Goal: Information Seeking & Learning: Learn about a topic

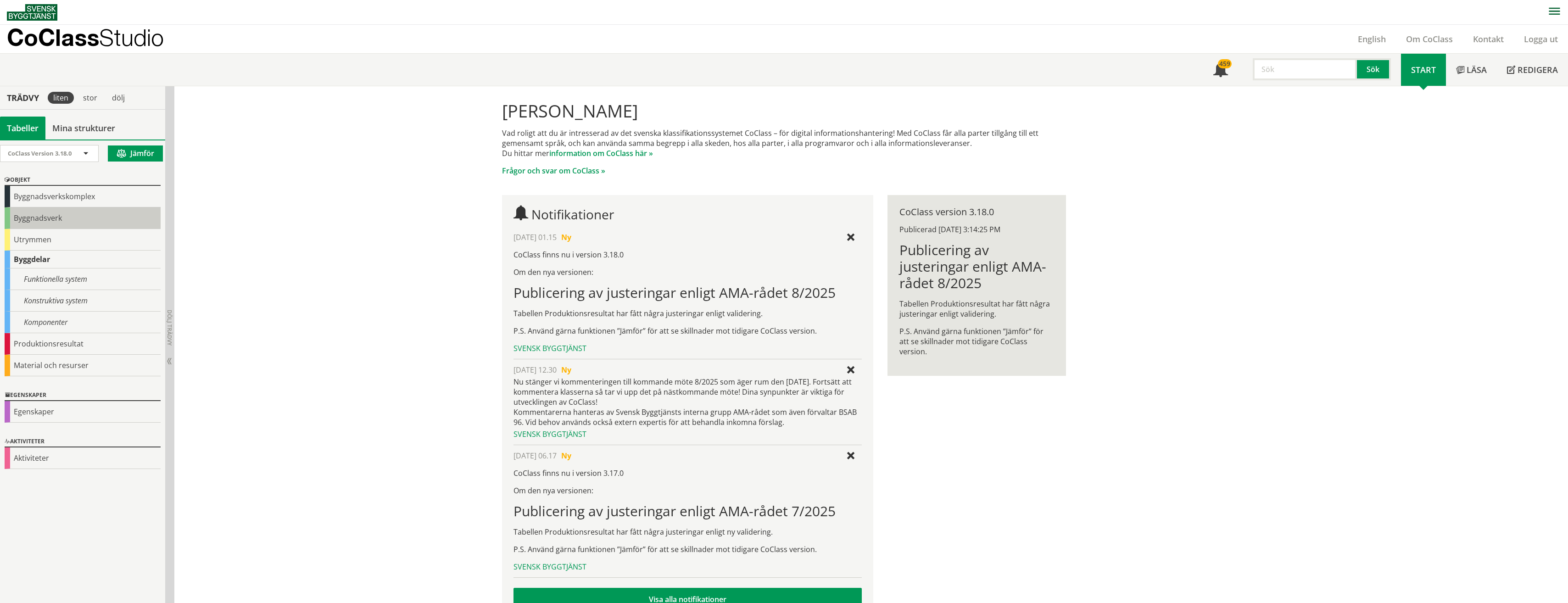
click at [44, 219] on div "Byggnadsverk" at bounding box center [83, 217] width 156 height 22
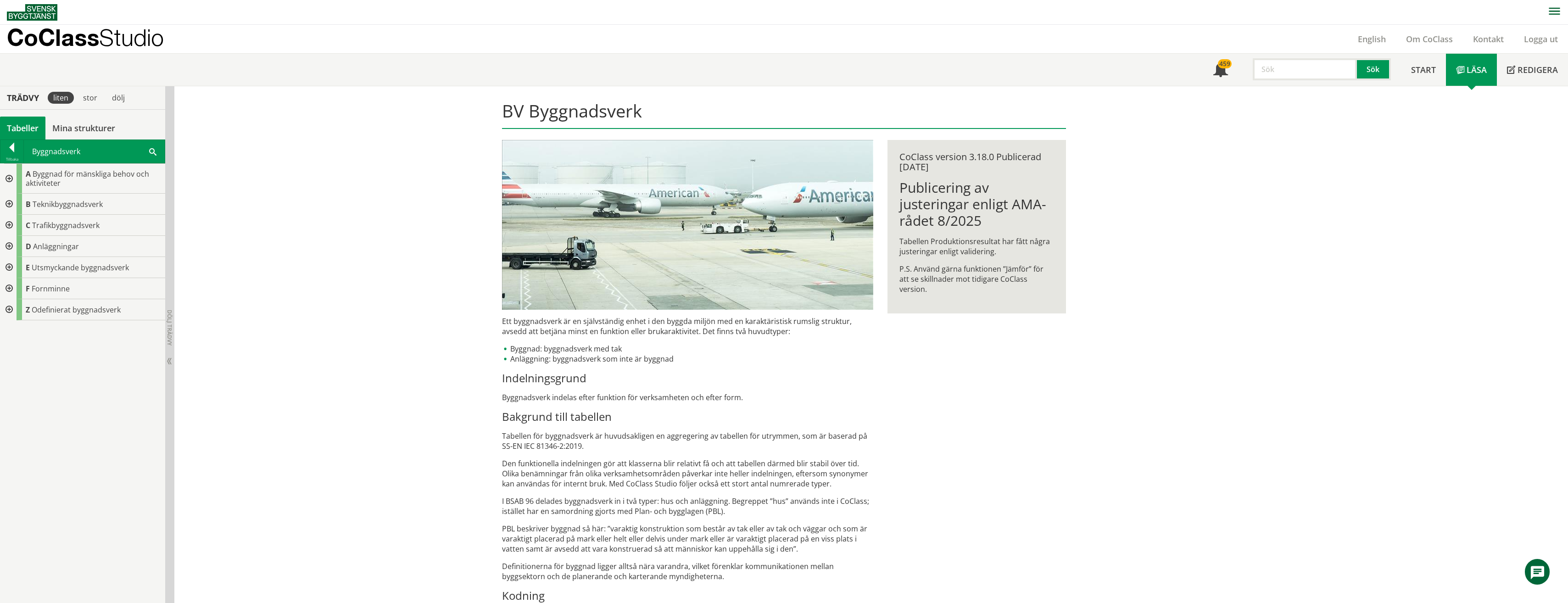
scroll to position [49, 0]
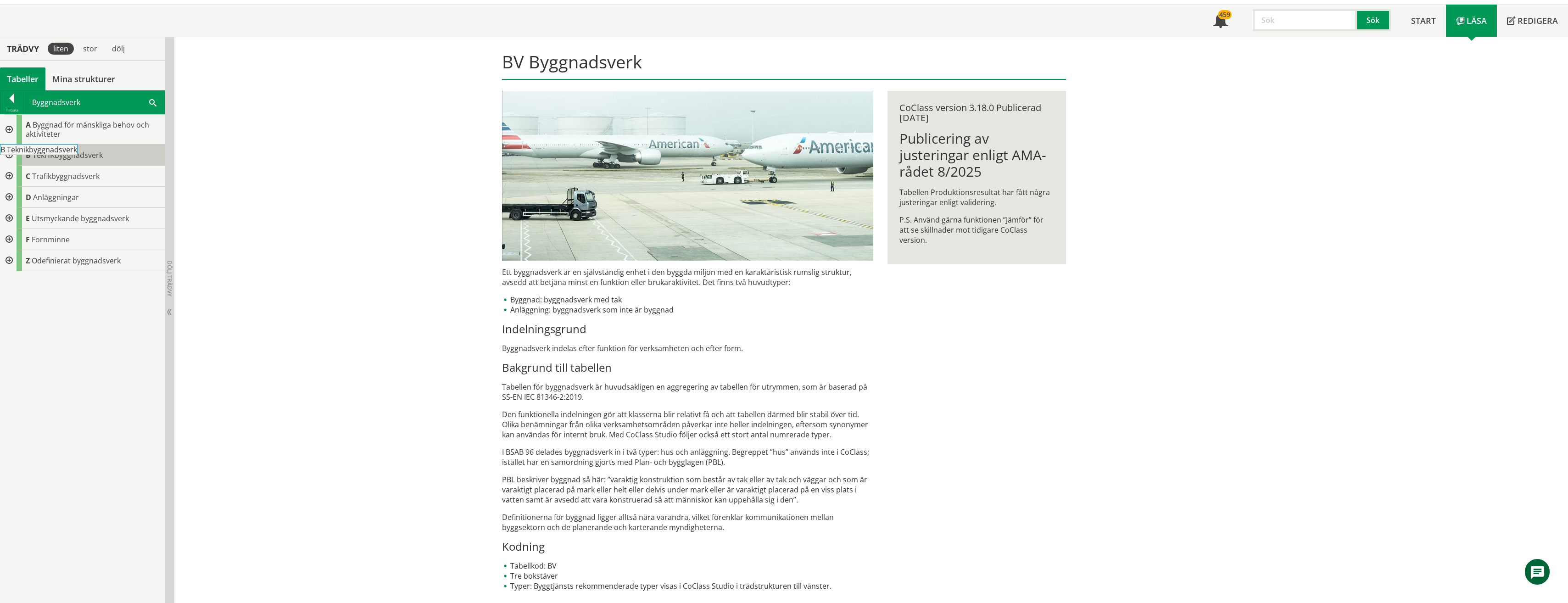
click at [70, 158] on span "Teknikbyggnadsverk" at bounding box center [68, 155] width 70 height 10
click at [7, 156] on div at bounding box center [8, 155] width 17 height 21
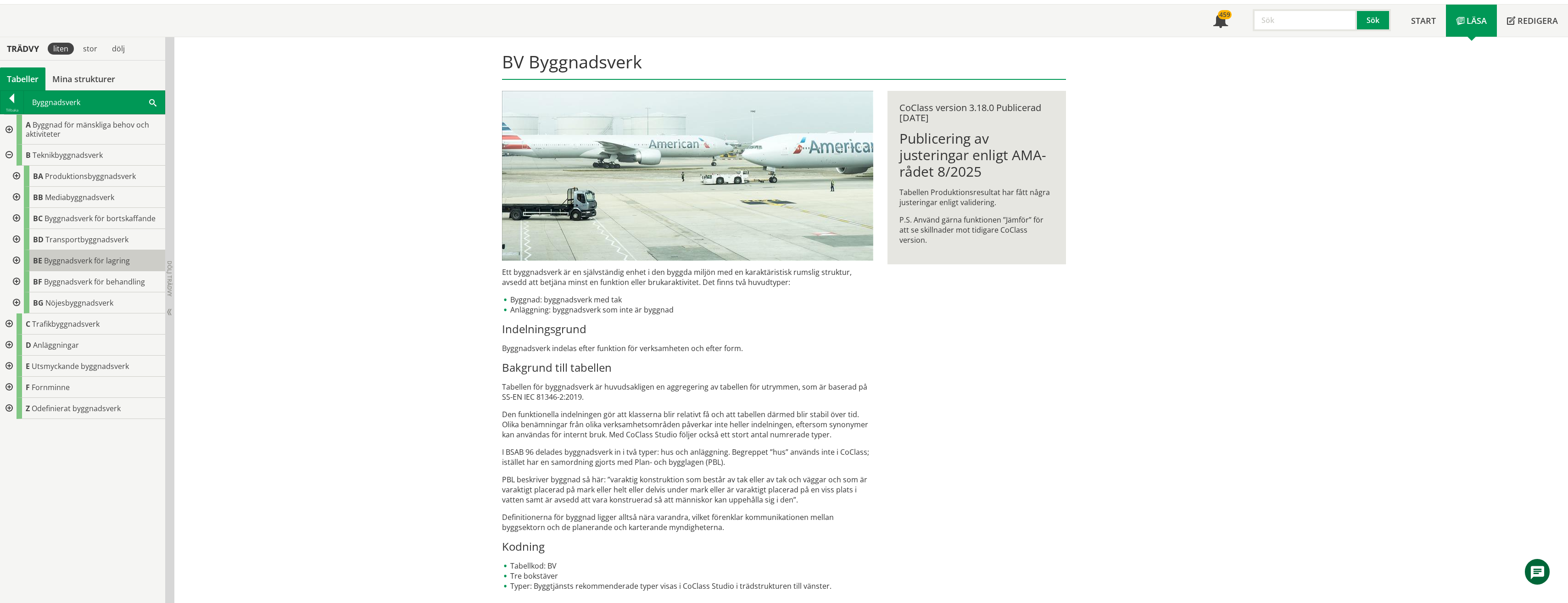
click at [92, 258] on span "Byggnadsverk för lagring" at bounding box center [87, 260] width 86 height 10
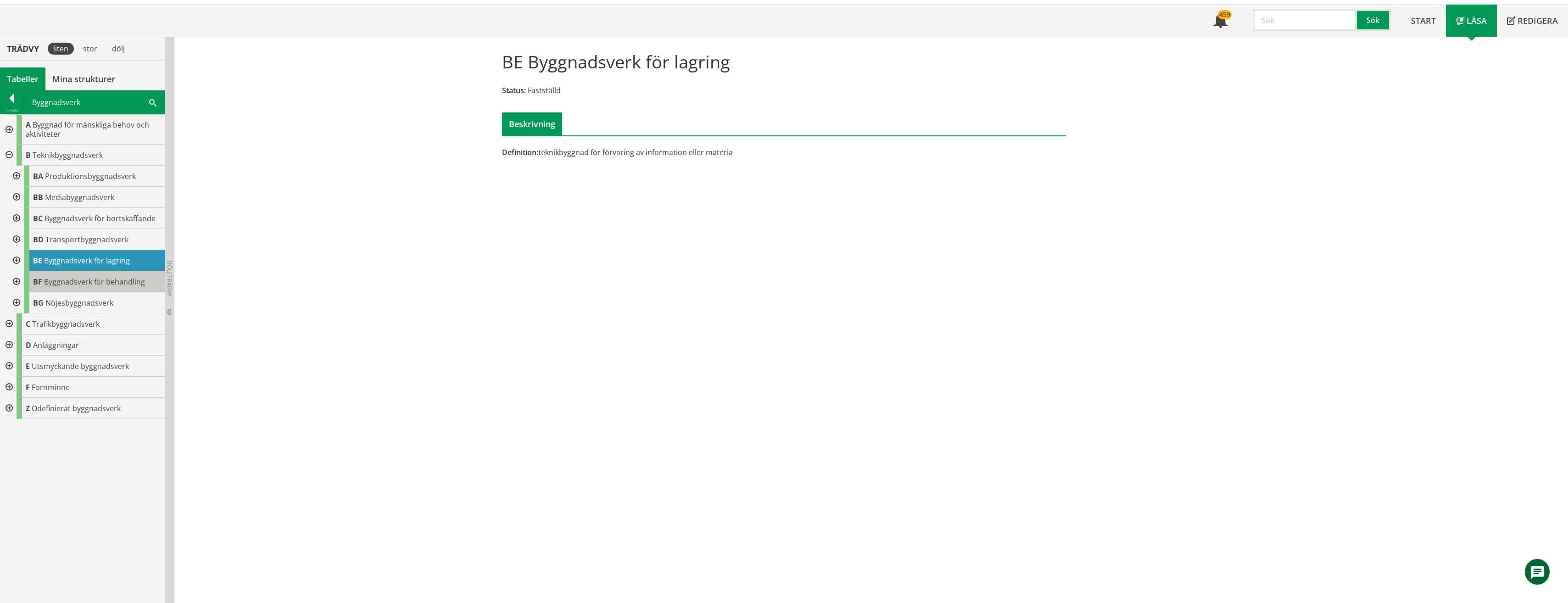
click at [84, 279] on span "Byggnadsverk för behandling" at bounding box center [94, 281] width 101 height 10
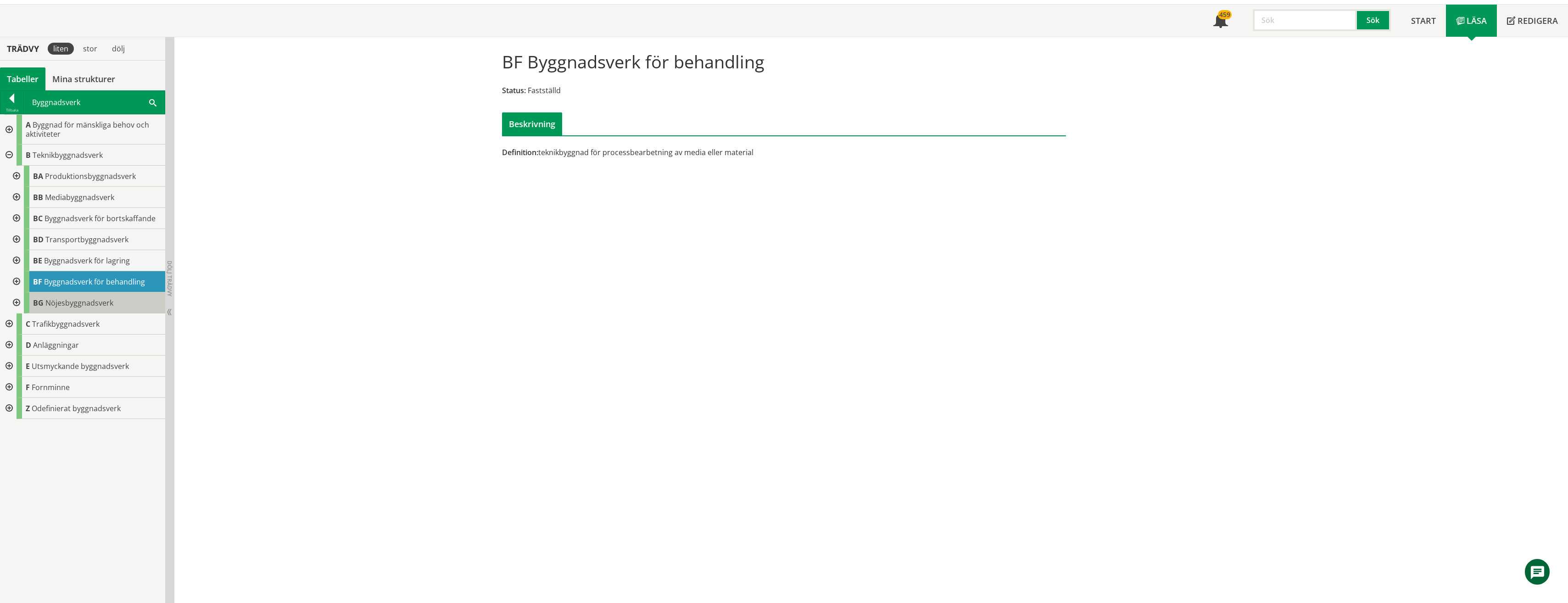
click at [82, 304] on span "Nöjesbyggnadsverk" at bounding box center [79, 303] width 68 height 10
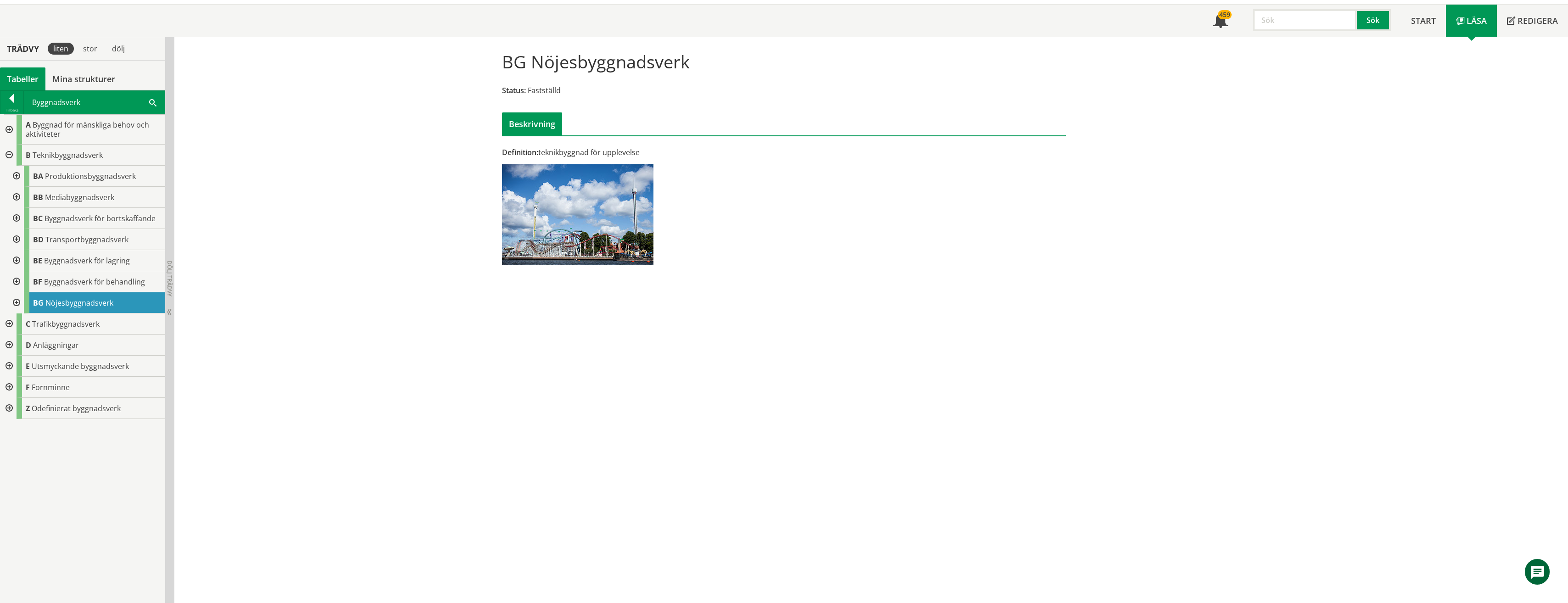
click at [8, 155] on div at bounding box center [8, 155] width 17 height 21
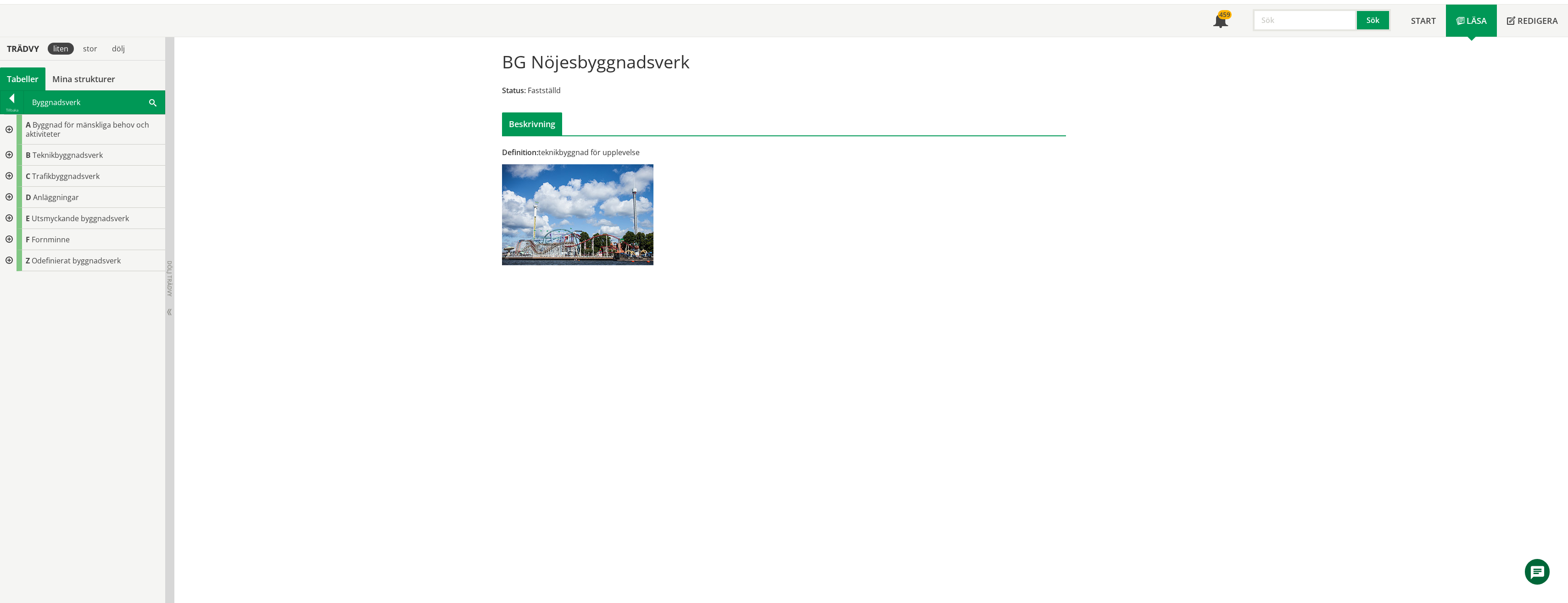
click at [11, 198] on div at bounding box center [8, 197] width 17 height 21
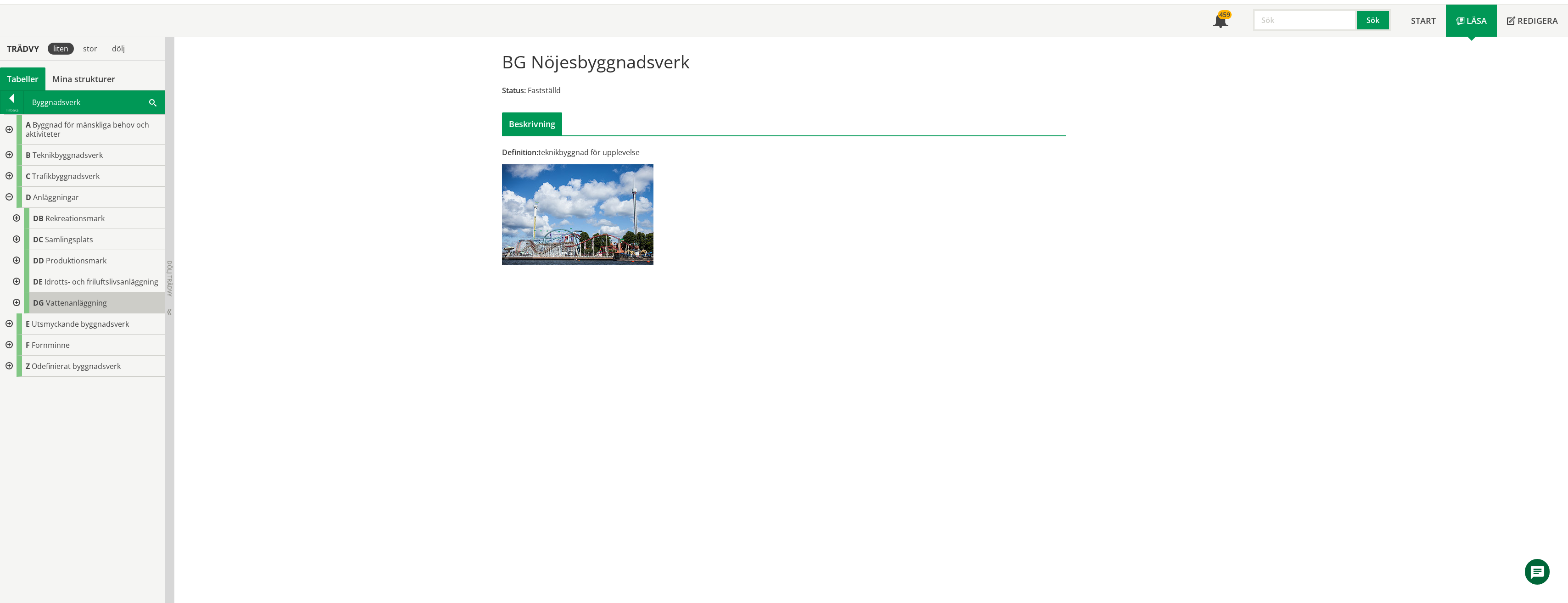
click at [56, 300] on span "Vattenanläggning" at bounding box center [76, 303] width 61 height 10
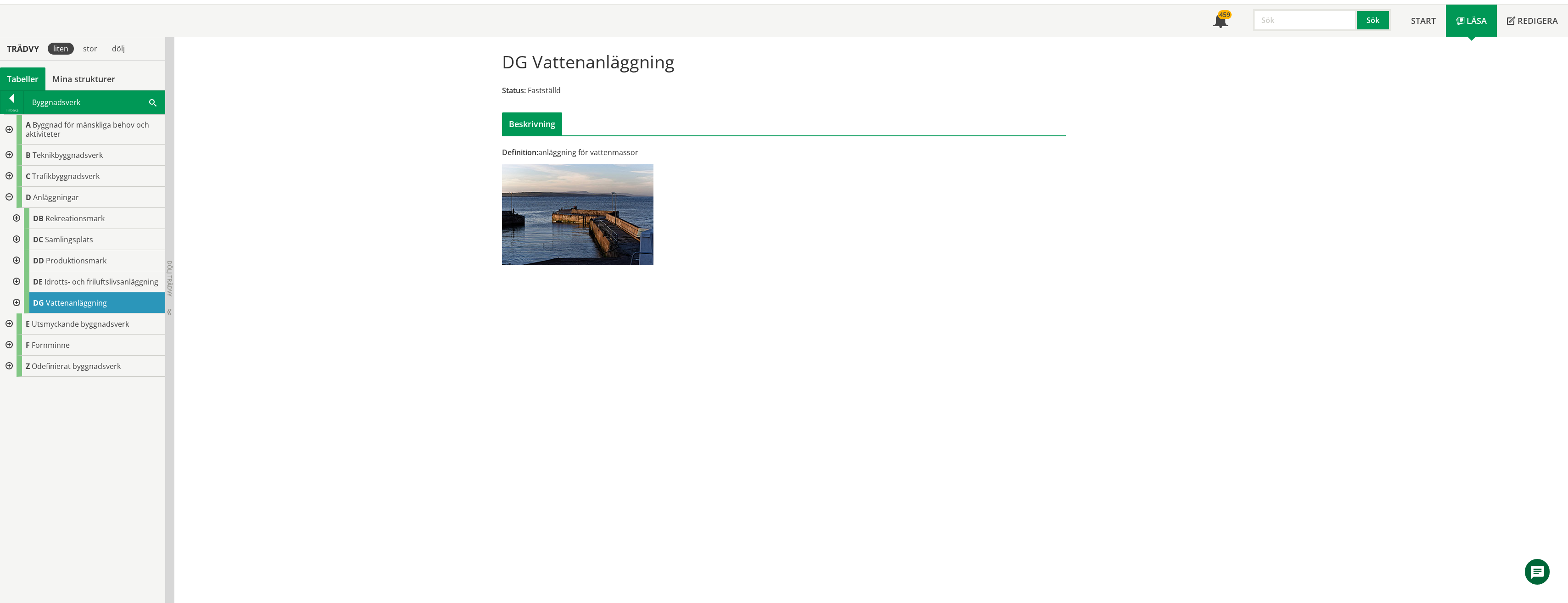
click at [532, 126] on div "Beskrivning" at bounding box center [531, 123] width 60 height 23
click at [14, 300] on div at bounding box center [15, 303] width 17 height 21
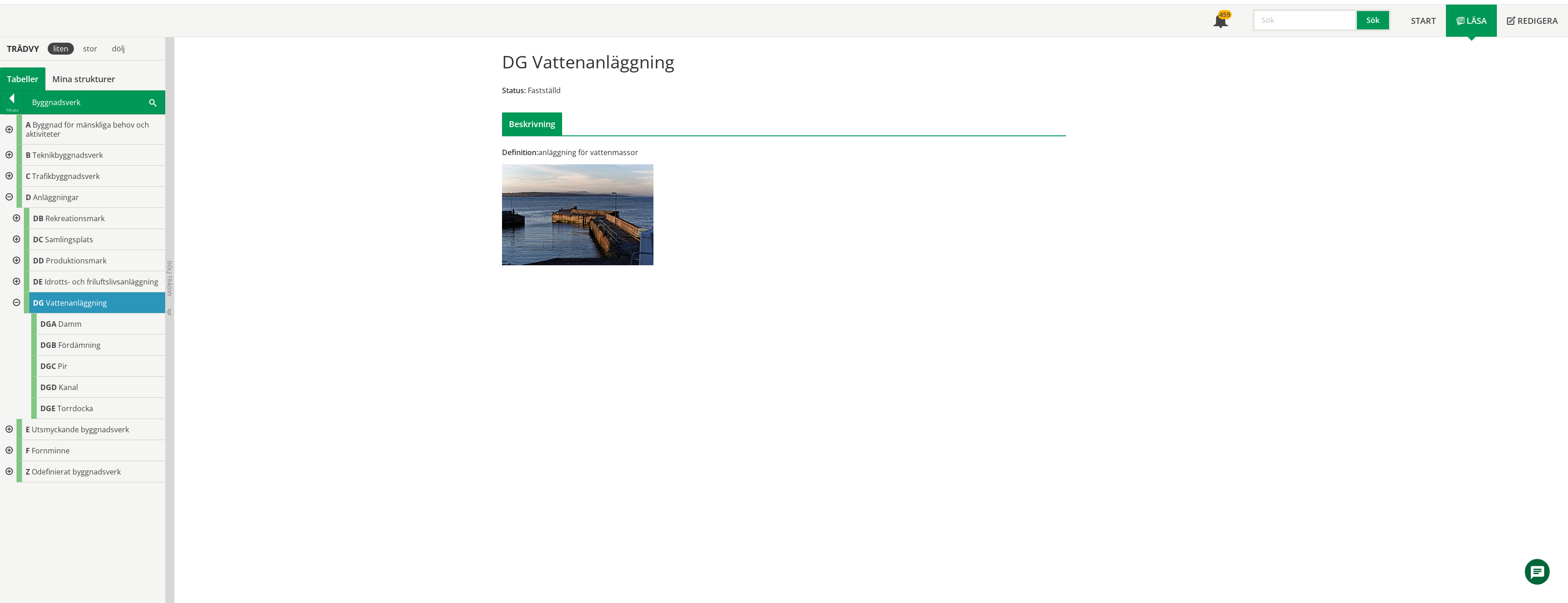
click at [10, 428] on div at bounding box center [8, 429] width 17 height 21
click at [13, 449] on div at bounding box center [15, 450] width 17 height 21
click at [72, 84] on link "Mina strukturer" at bounding box center [84, 79] width 76 height 23
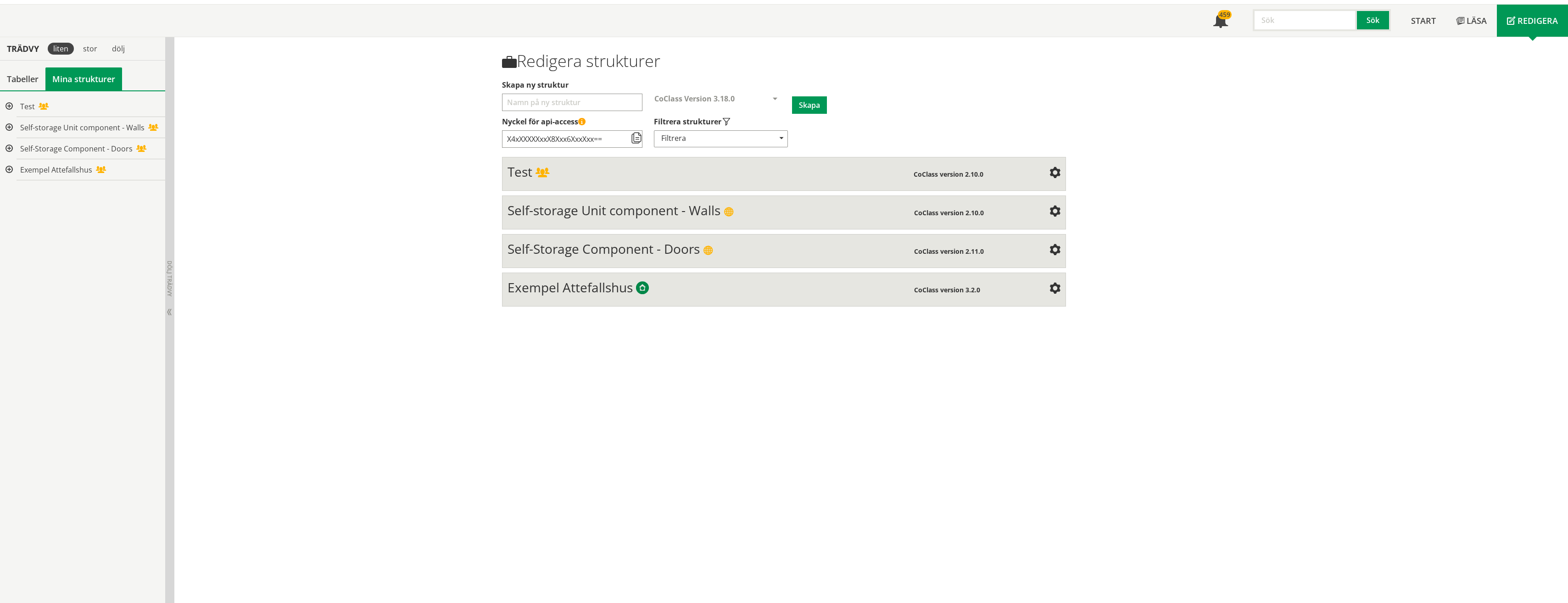
click at [8, 167] on div at bounding box center [8, 170] width 17 height 21
click at [16, 189] on div at bounding box center [15, 190] width 17 height 21
click at [63, 254] on span "Normalspillvattensystem" at bounding box center [100, 254] width 87 height 10
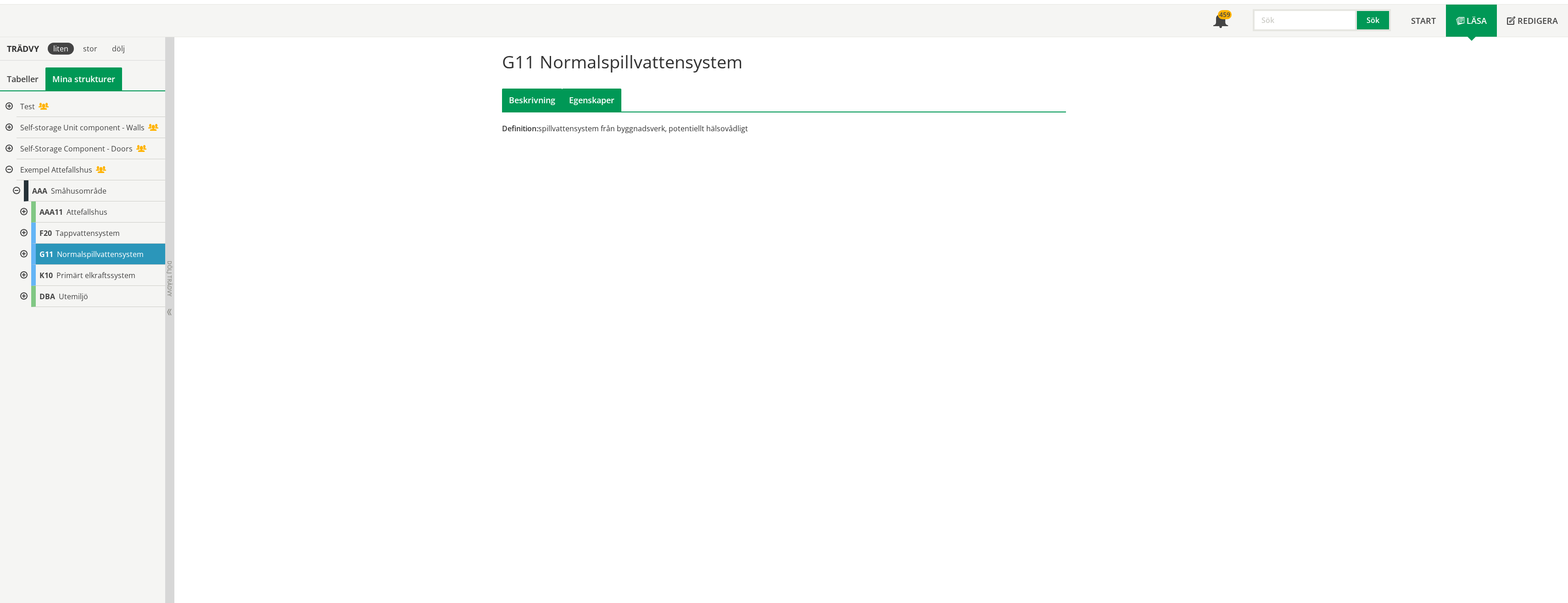
click at [581, 101] on div "Egenskaper" at bounding box center [591, 100] width 59 height 23
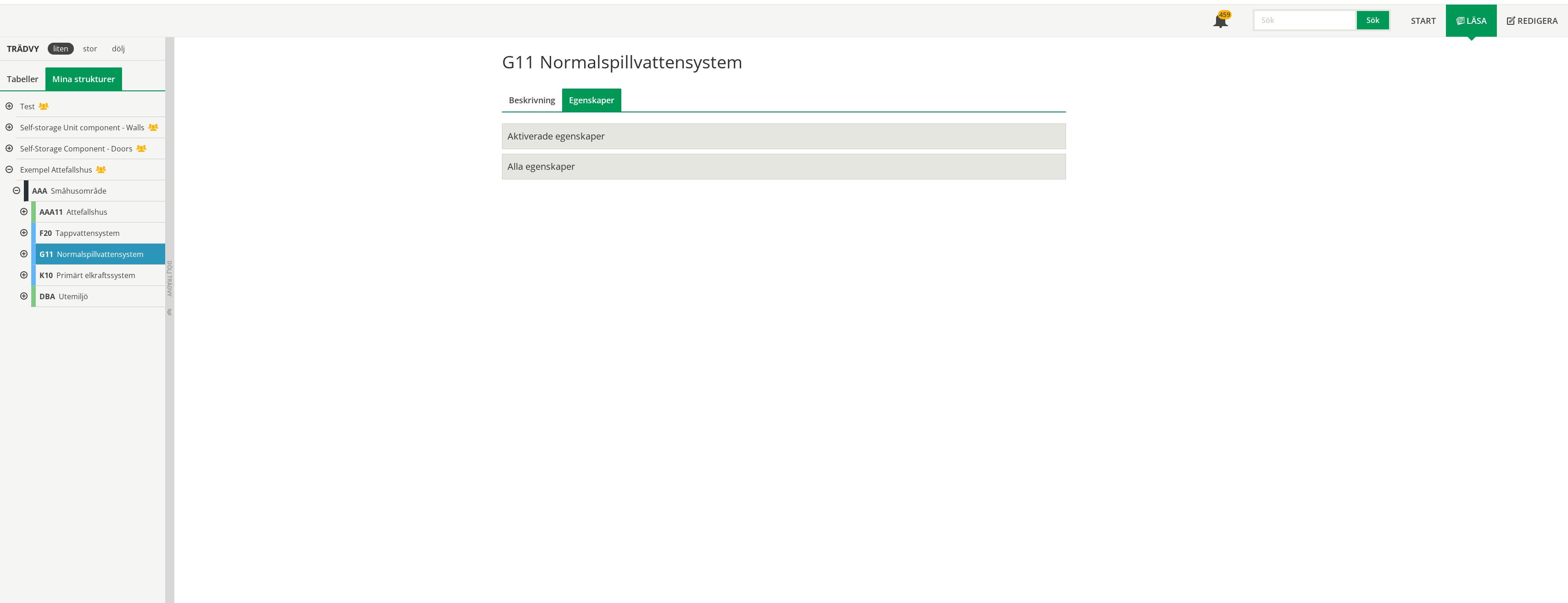
click at [550, 137] on div "Aktiverade egenskaper" at bounding box center [715, 136] width 415 height 12
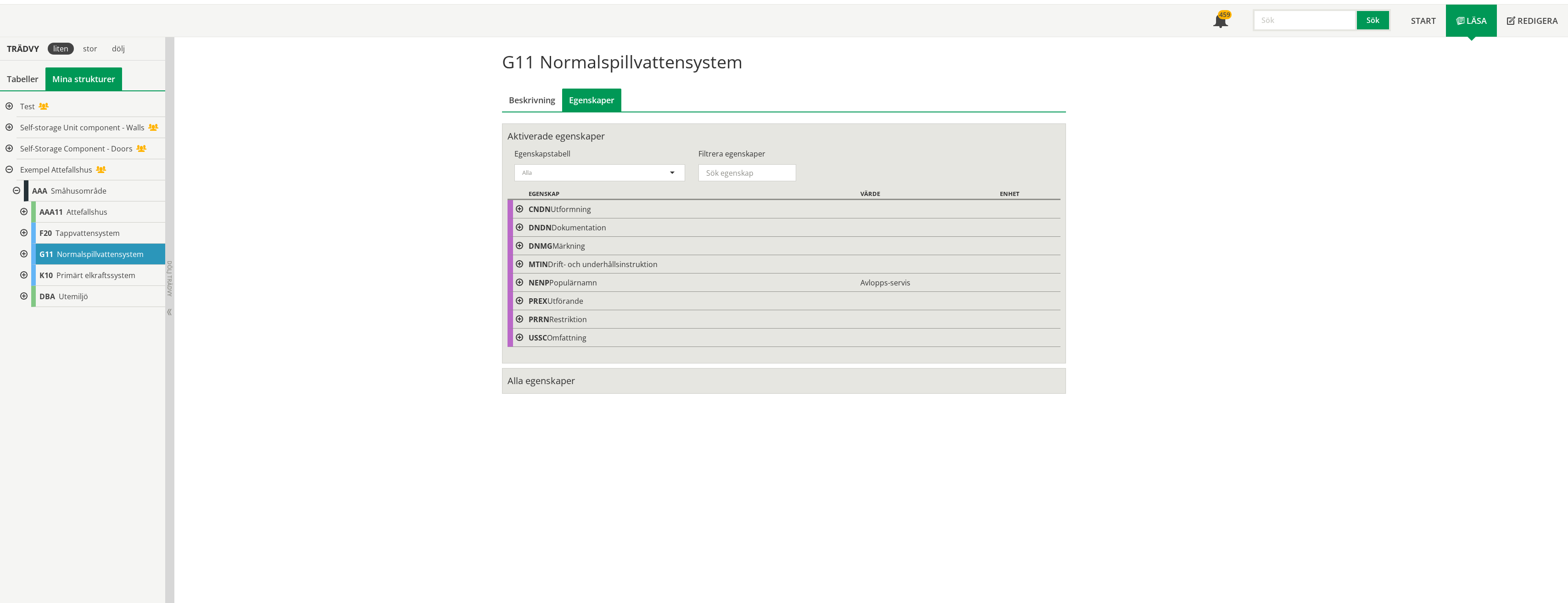
click at [515, 226] on span at bounding box center [519, 227] width 7 height 7
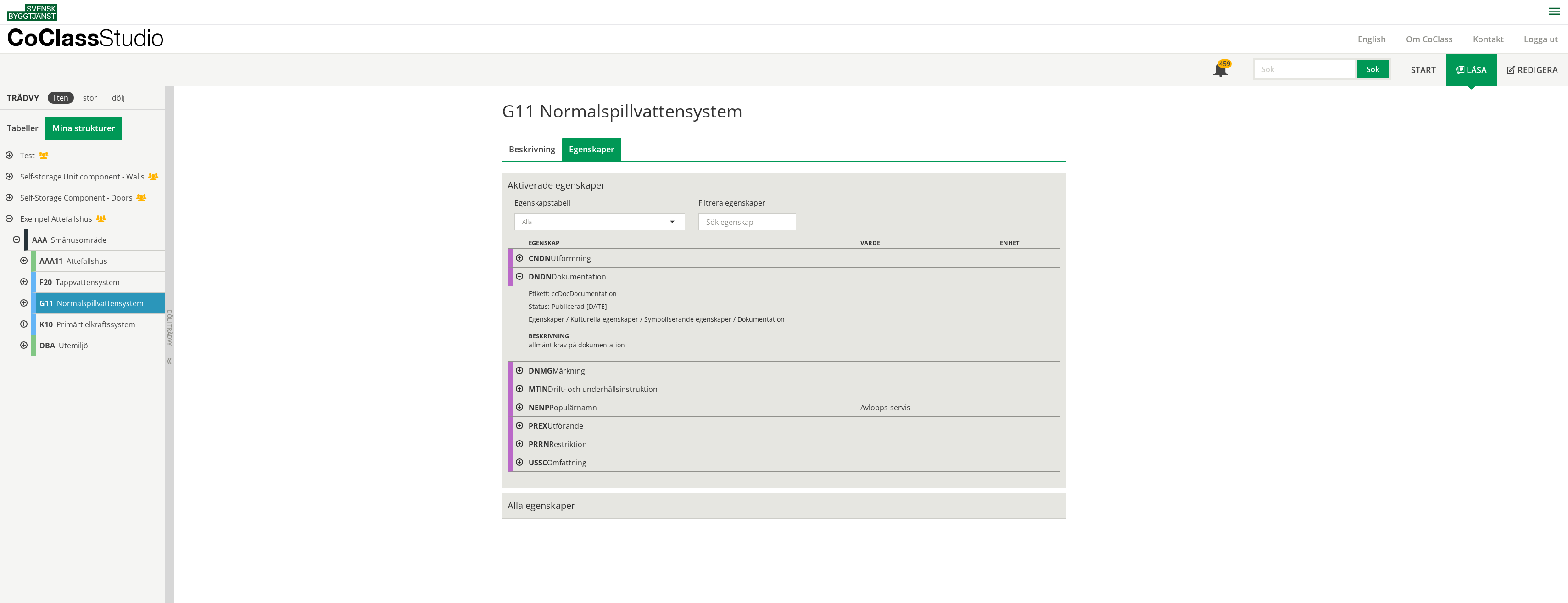
click at [35, 14] on img at bounding box center [32, 12] width 50 height 17
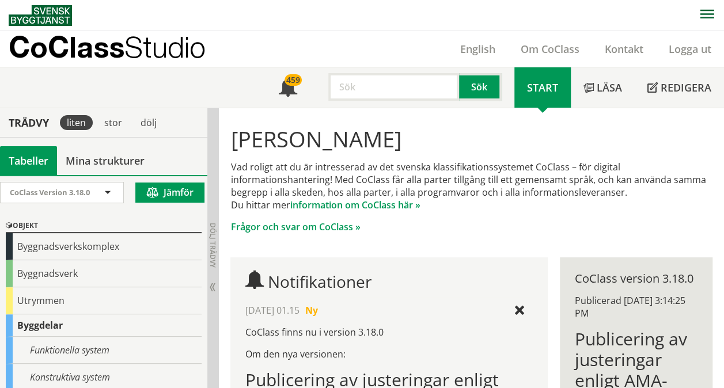
click at [53, 16] on img at bounding box center [40, 15] width 63 height 21
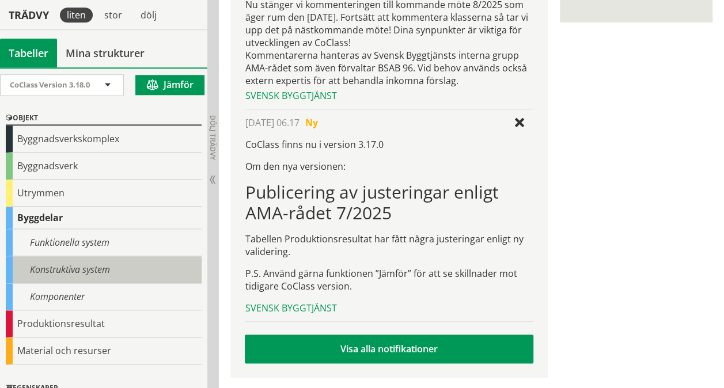
scroll to position [58, 0]
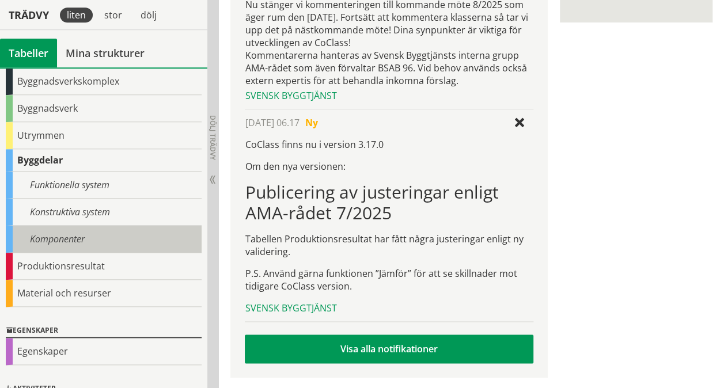
click at [55, 236] on div "Komponenter" at bounding box center [104, 239] width 196 height 27
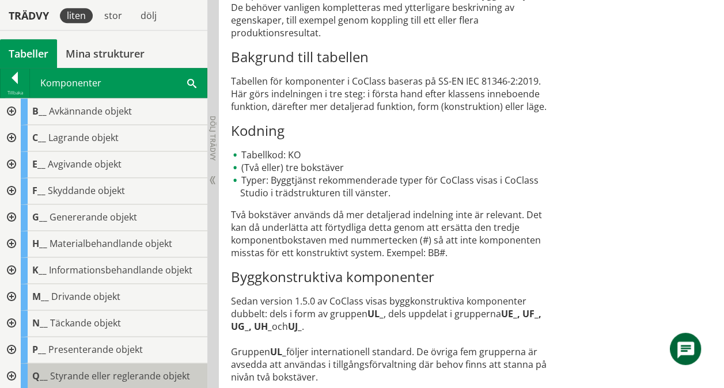
scroll to position [58, 0]
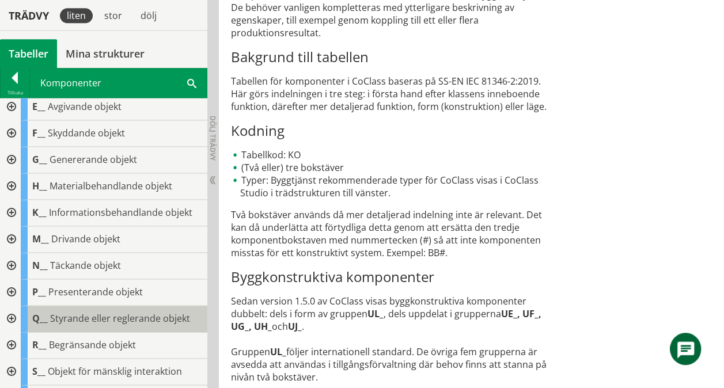
click at [102, 317] on span "Styrande eller reglerande objekt" at bounding box center [120, 318] width 140 height 13
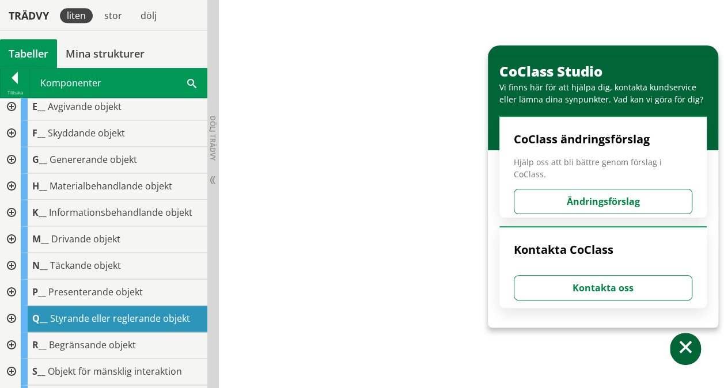
scroll to position [115, 0]
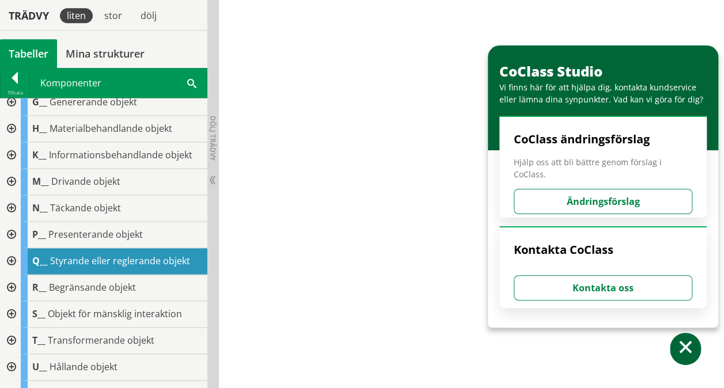
click at [13, 283] on div at bounding box center [10, 288] width 21 height 26
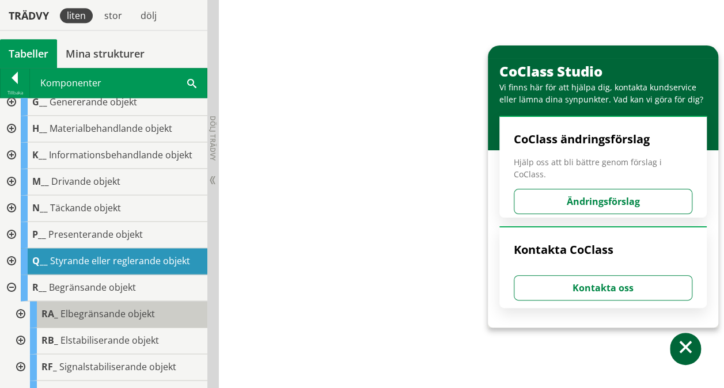
click at [92, 313] on span "Elbegränsande objekt" at bounding box center [107, 313] width 94 height 13
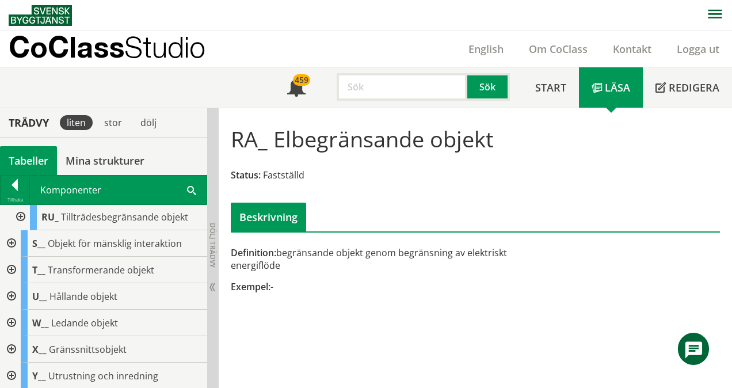
scroll to position [564, 0]
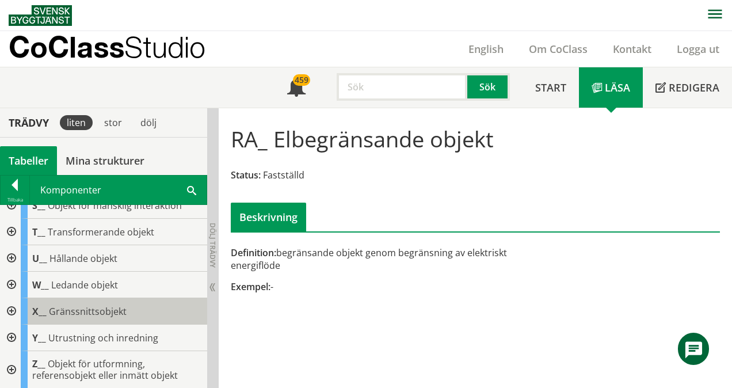
click at [98, 312] on span "Gränssnittsobjekt" at bounding box center [88, 311] width 78 height 13
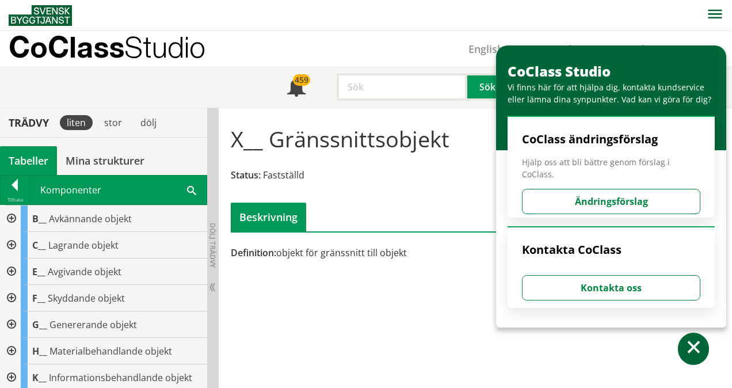
click at [11, 242] on div at bounding box center [10, 245] width 21 height 26
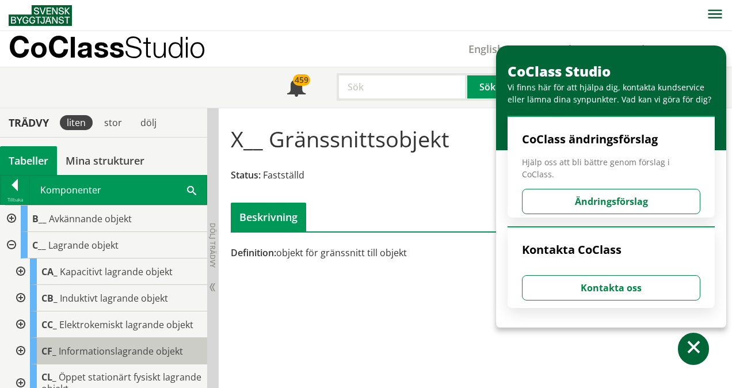
click at [105, 350] on span "Informationslagrande objekt" at bounding box center [121, 351] width 124 height 13
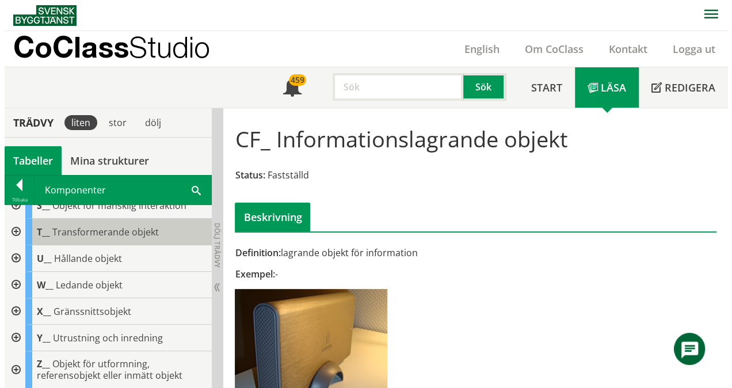
scroll to position [845, 0]
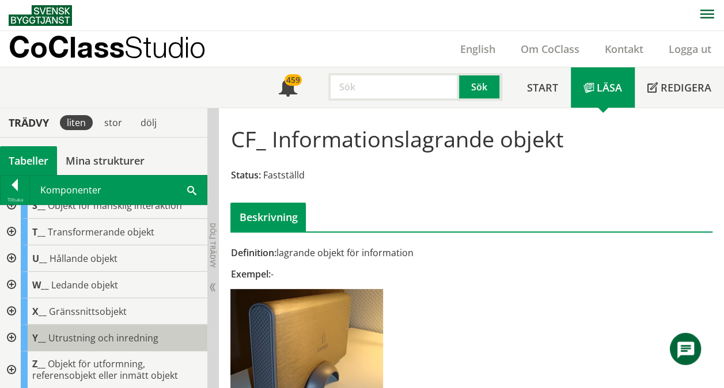
click at [108, 335] on span "Utrustning och inredning" at bounding box center [103, 338] width 110 height 13
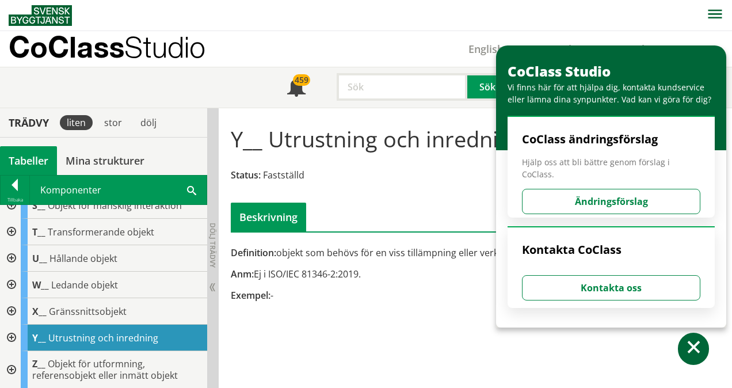
click at [350, 301] on div "Definition: objekt som behövs för en viss tillämpning eller verksamhet Anm: Ej …" at bounding box center [392, 278] width 335 height 64
click at [701, 352] on span at bounding box center [694, 349] width 17 height 17
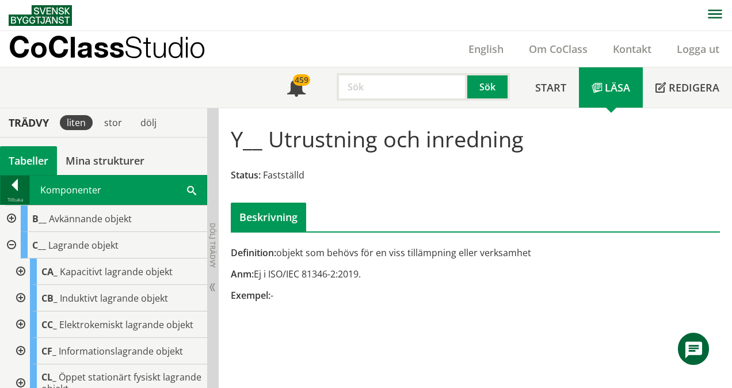
click at [16, 187] on div at bounding box center [15, 187] width 29 height 16
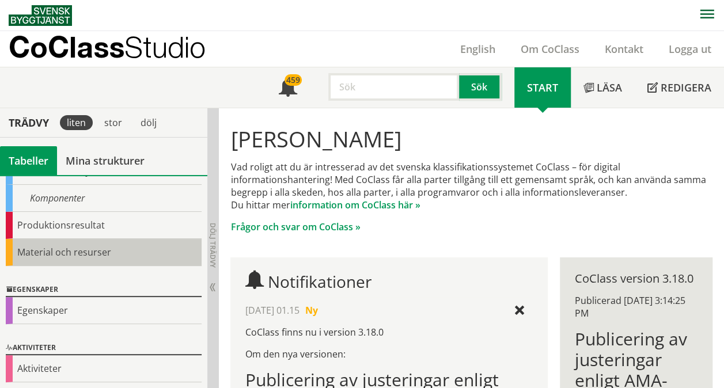
scroll to position [149, 0]
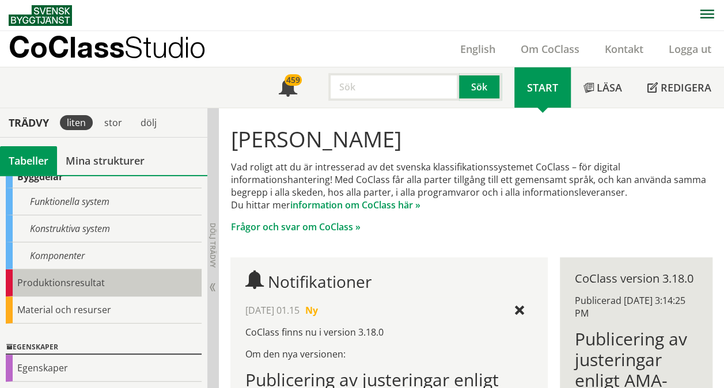
click at [64, 278] on div "Produktionsresultat" at bounding box center [104, 282] width 196 height 27
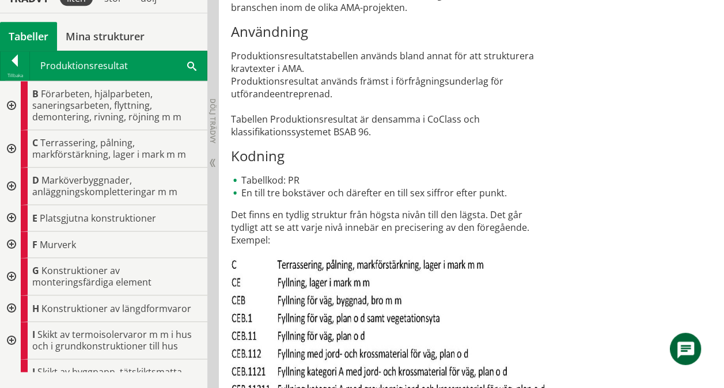
scroll to position [616, 0]
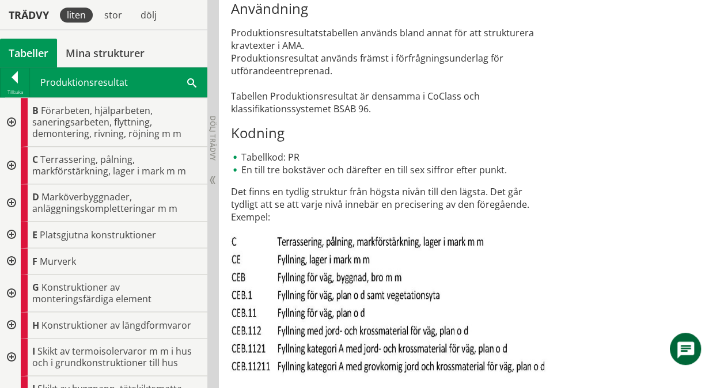
click at [14, 257] on div at bounding box center [10, 261] width 21 height 26
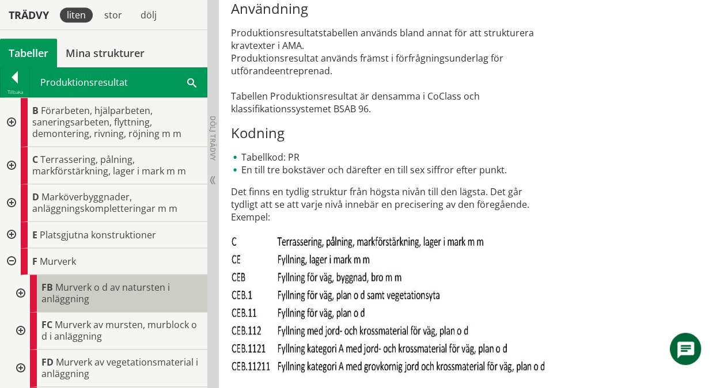
click at [65, 296] on span "Murverk o d av natursten i anläggning" at bounding box center [105, 293] width 128 height 24
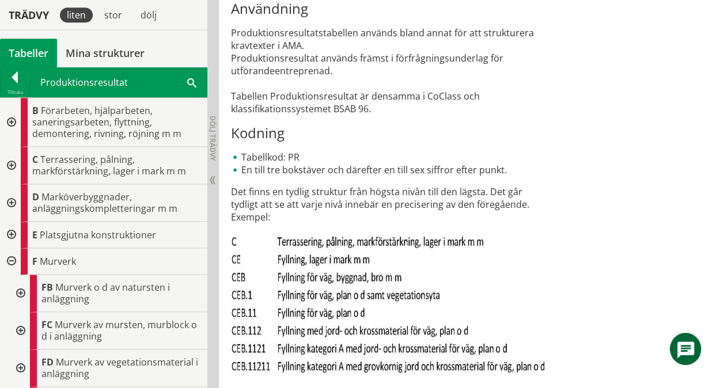
click at [20, 291] on div at bounding box center [19, 293] width 21 height 37
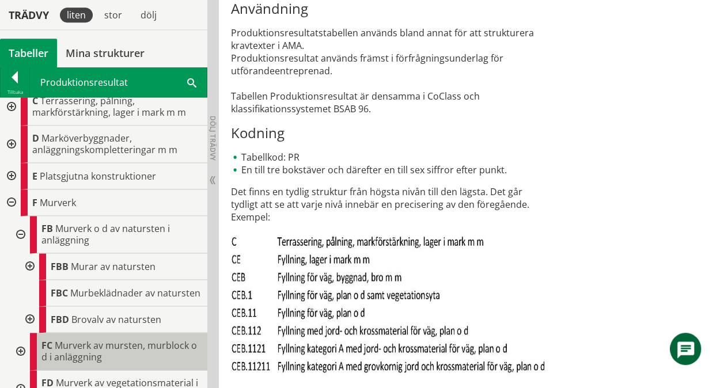
scroll to position [115, 0]
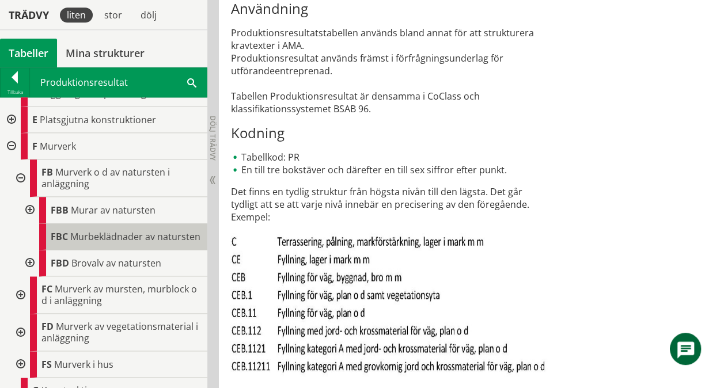
click at [88, 243] on span "Murbeklädnader av natursten" at bounding box center [135, 236] width 130 height 13
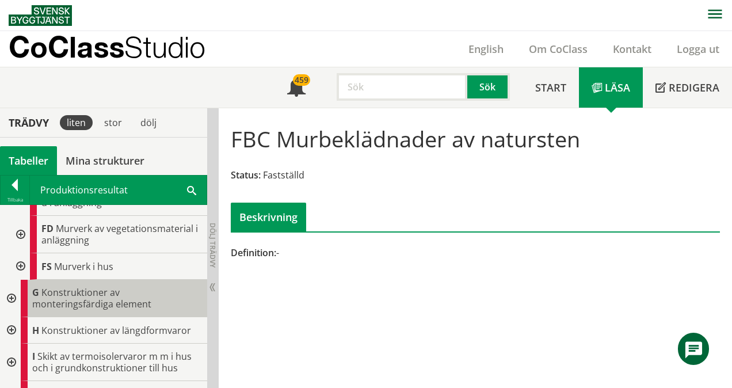
scroll to position [346, 0]
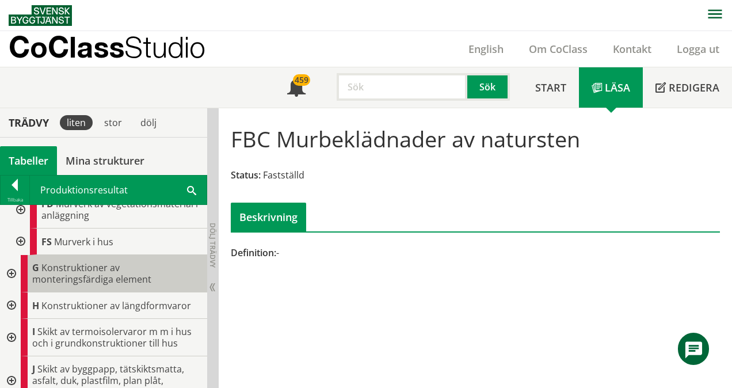
click at [80, 279] on span "Konstruktioner av monteringsfärdiga element" at bounding box center [91, 273] width 119 height 24
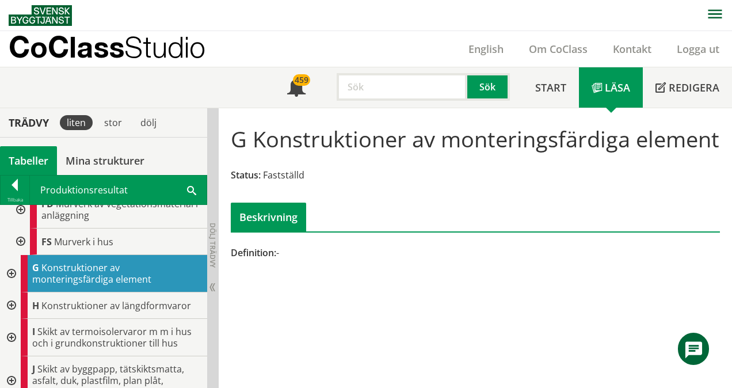
click at [12, 279] on div at bounding box center [10, 273] width 21 height 37
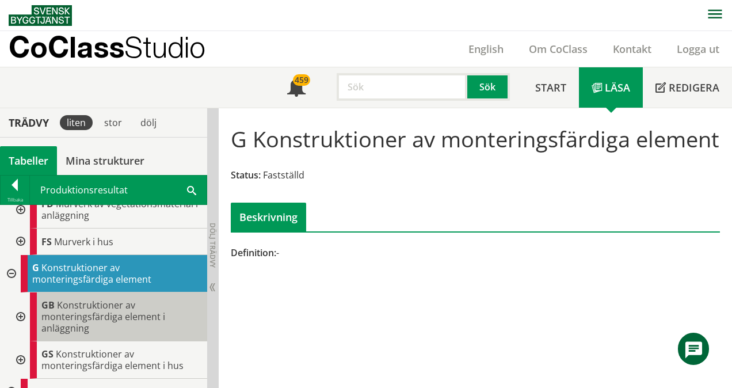
click at [69, 328] on span "Konstruktioner av monteringsfärdiga element i anläggning" at bounding box center [103, 317] width 124 height 36
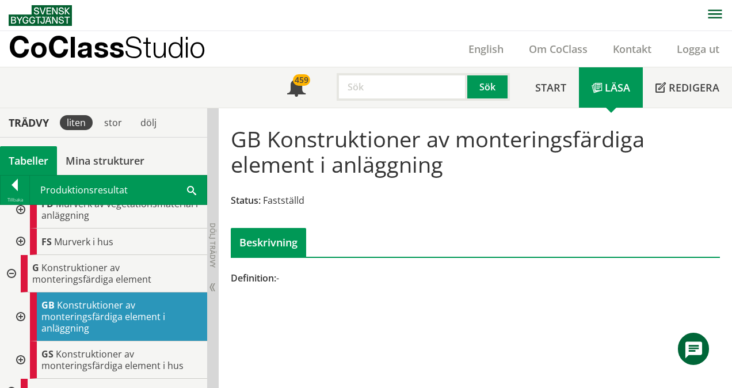
click at [20, 322] on div at bounding box center [19, 317] width 21 height 49
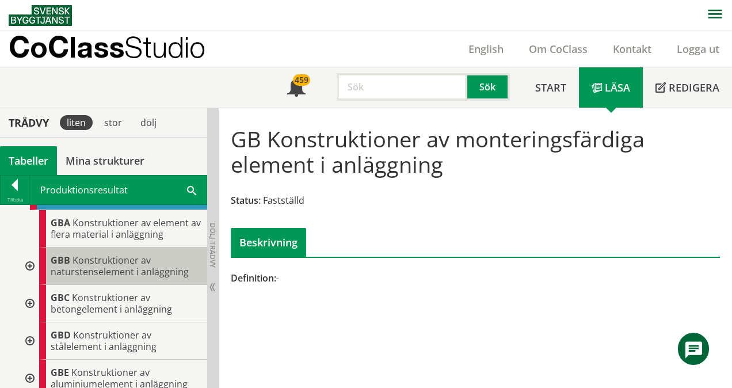
scroll to position [461, 0]
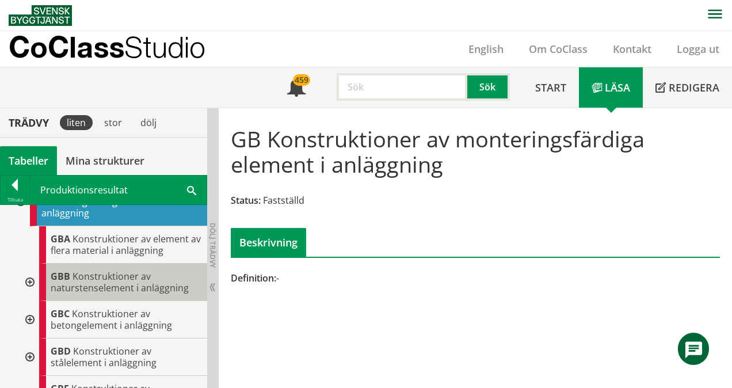
click at [89, 301] on div "GBB Konstruktioner av naturstenselement i anläggning" at bounding box center [123, 282] width 168 height 37
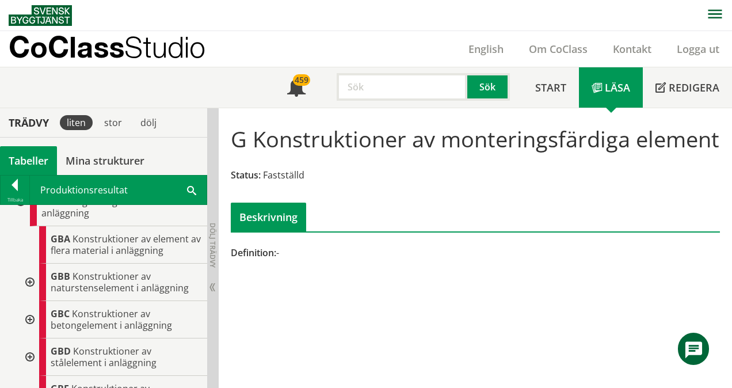
click at [44, 18] on img at bounding box center [40, 15] width 63 height 21
